Goal: Information Seeking & Learning: Learn about a topic

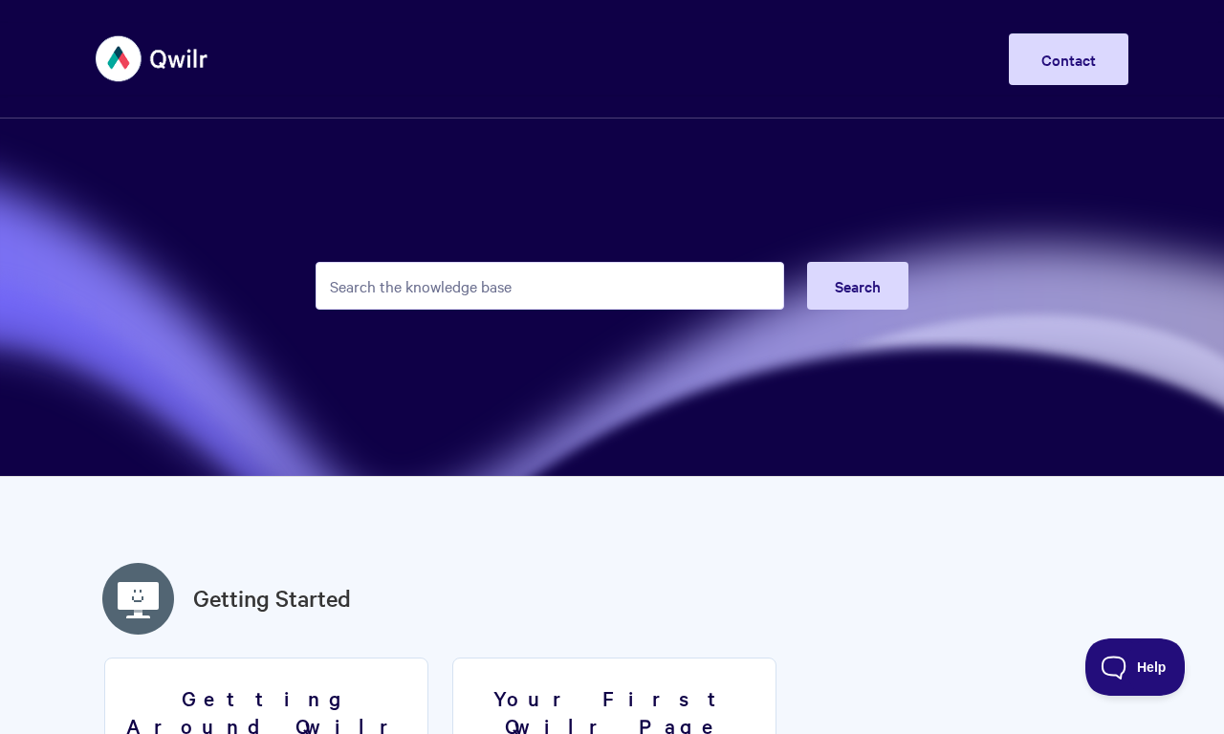
scroll to position [36, 0]
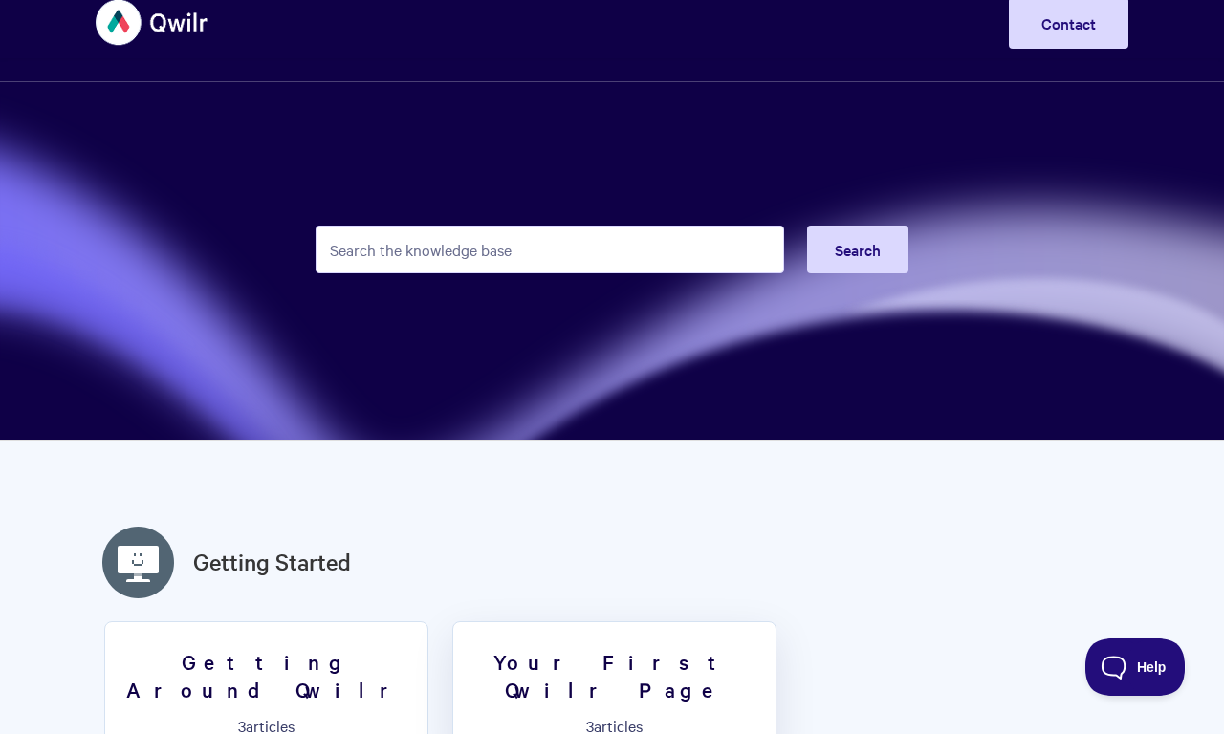
click at [609, 677] on link "Your First Qwilr Page 3 articles" at bounding box center [614, 692] width 324 height 140
click at [452, 622] on link "Your First Qwilr Page 3 articles" at bounding box center [614, 692] width 324 height 140
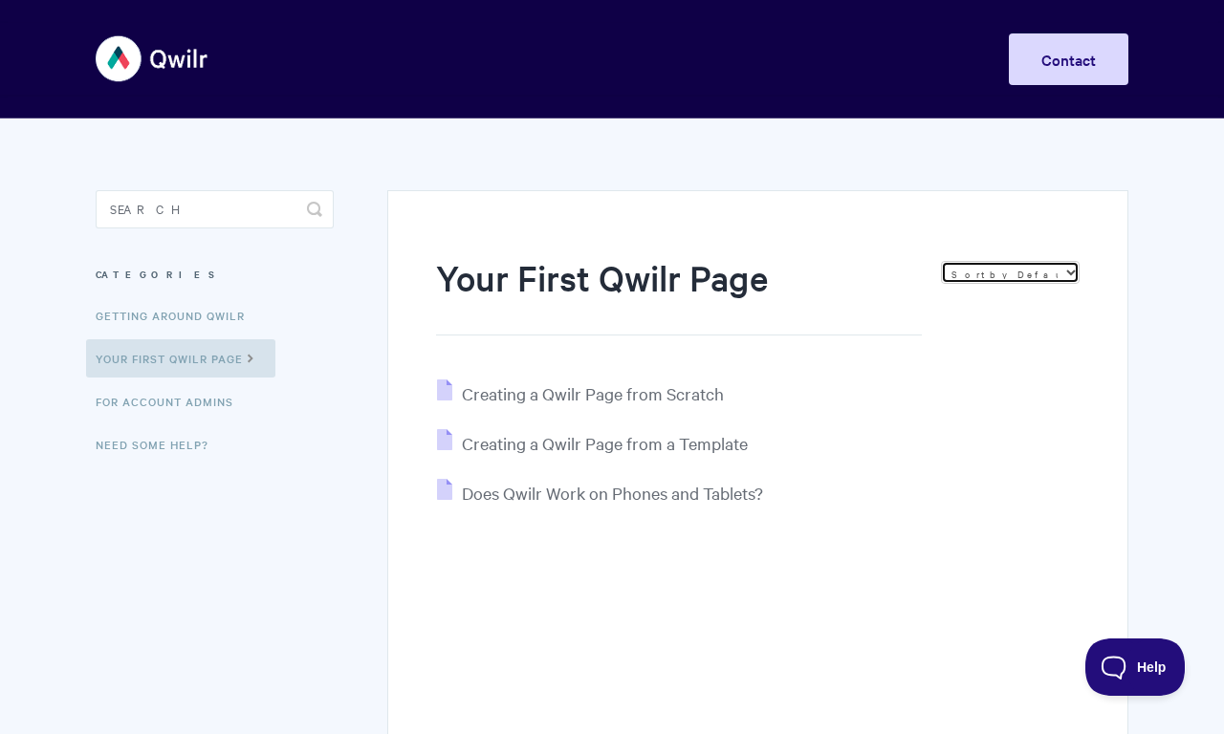
click at [1010, 273] on select "Sort by Default Sort A-Z Sort by Popularity Sort by Last Updated" at bounding box center [1010, 272] width 139 height 23
select select "name"
click at [941, 261] on select "Sort by Default Sort A-Z Sort by Popularity Sort by Last Updated" at bounding box center [1010, 272] width 139 height 23
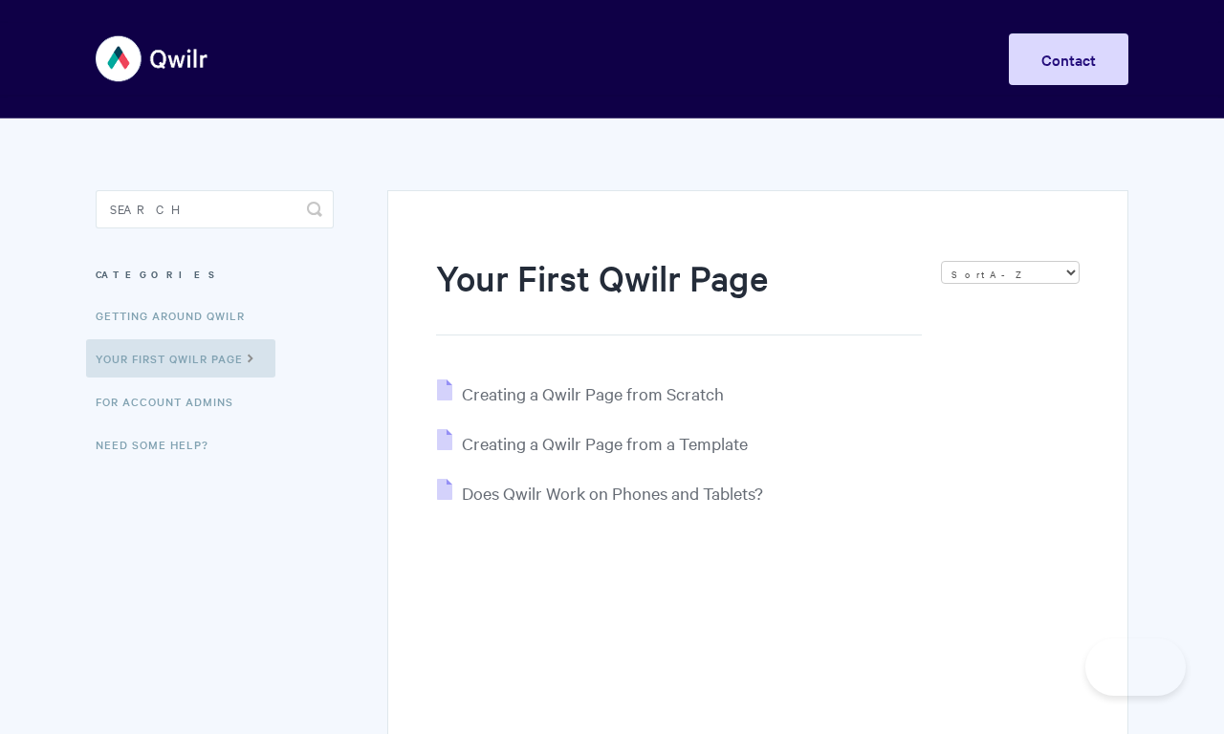
select select "name"
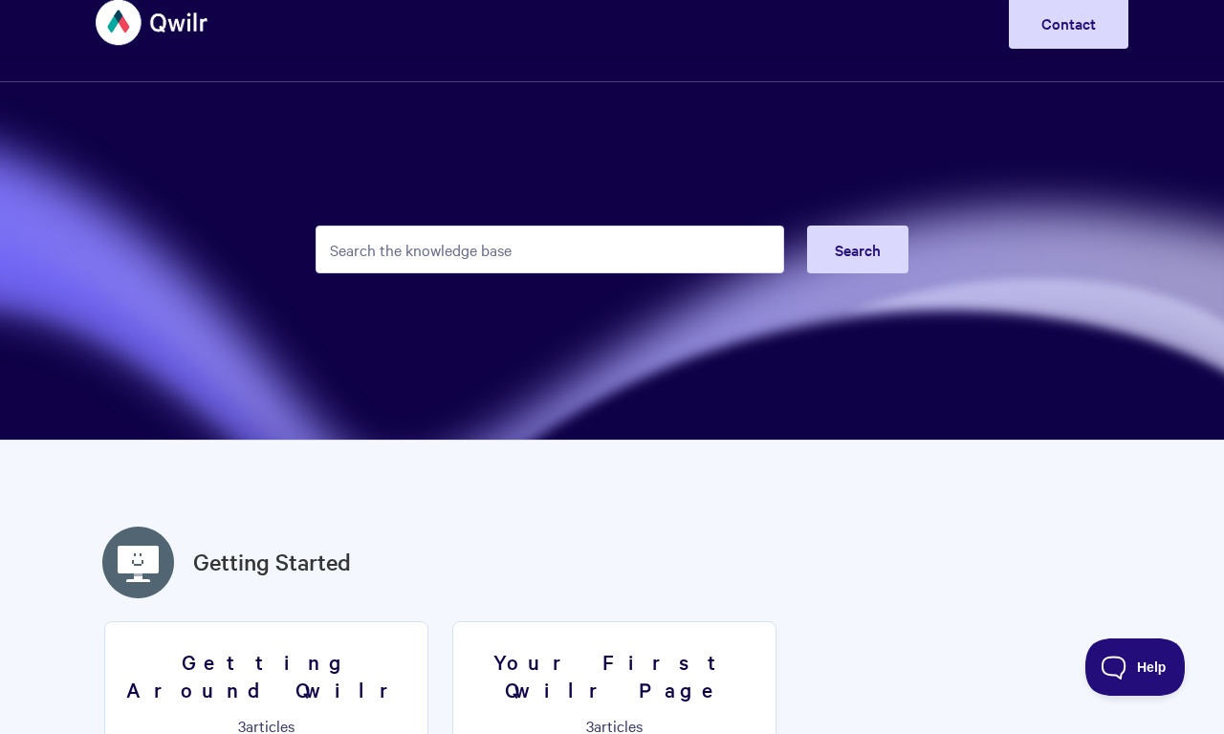
click at [550, 250] on input "Search the knowledge base" at bounding box center [550, 250] width 469 height 48
type input "Salesforce integration records personalized Qwirl Pages"
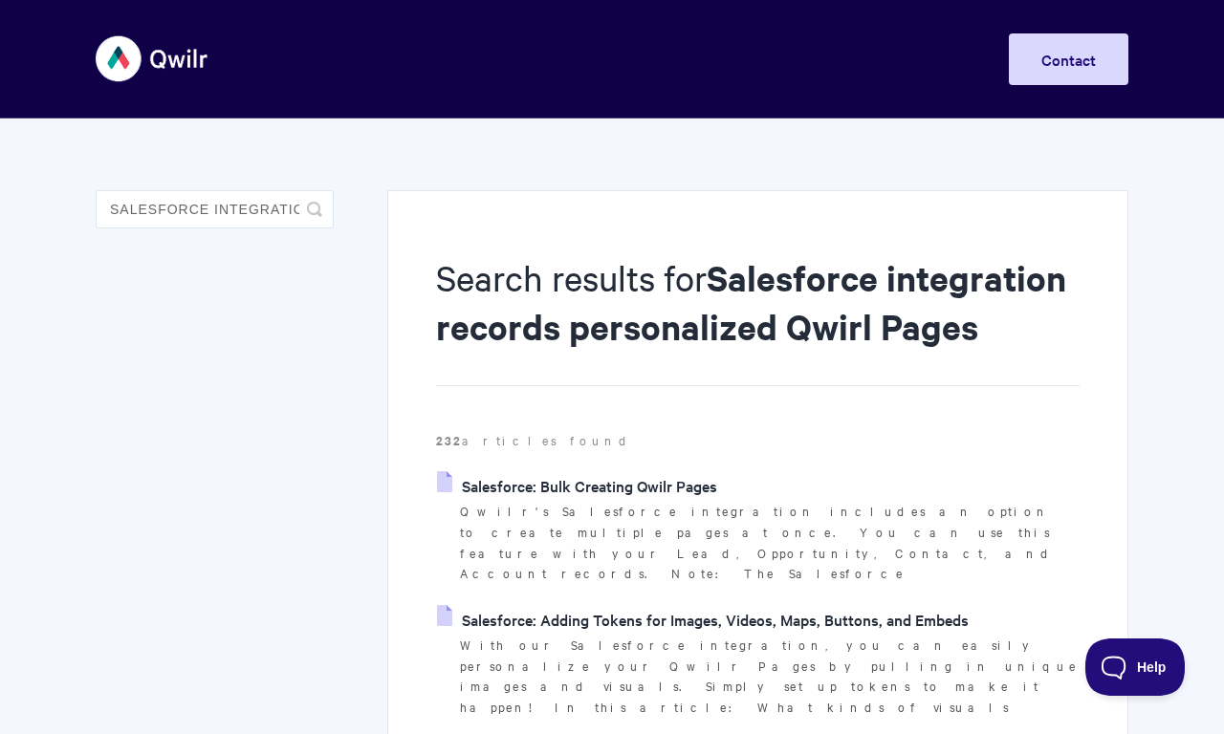
click at [702, 605] on link "Salesforce: Adding Tokens for Images, Videos, Maps, Buttons, and Embeds" at bounding box center [703, 619] width 532 height 29
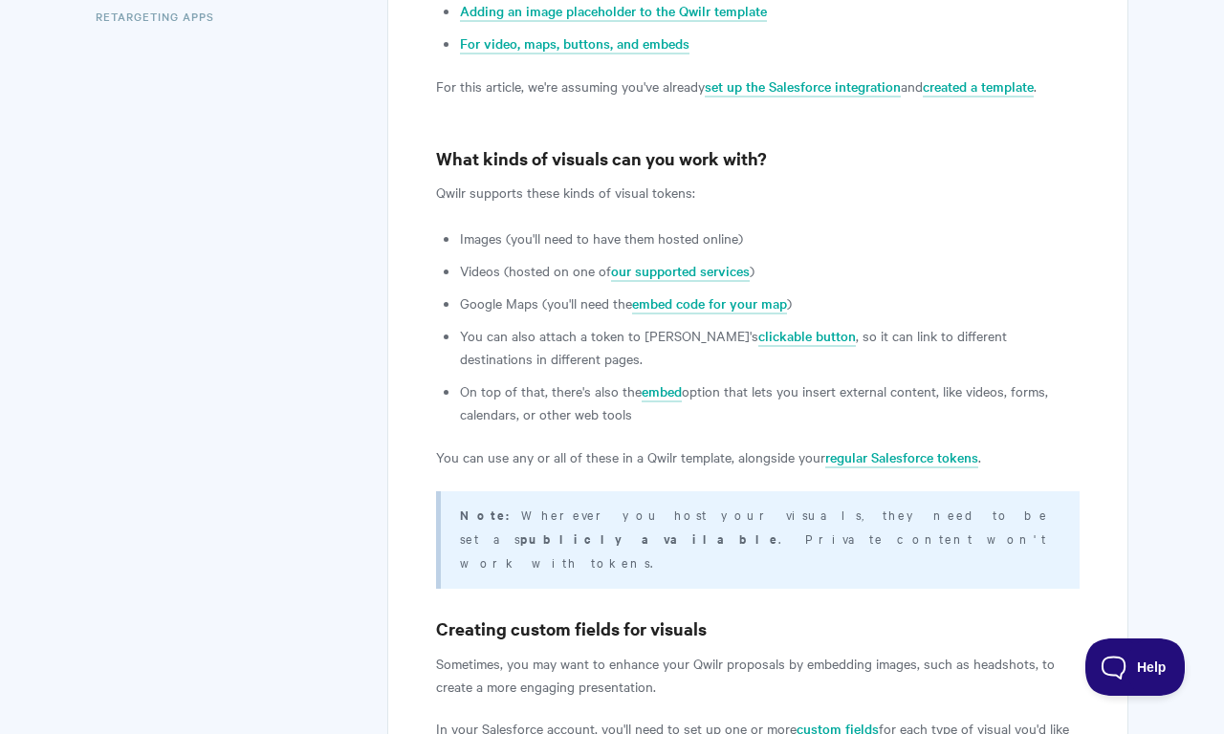
scroll to position [1373, 0]
